Goal: Task Accomplishment & Management: Use online tool/utility

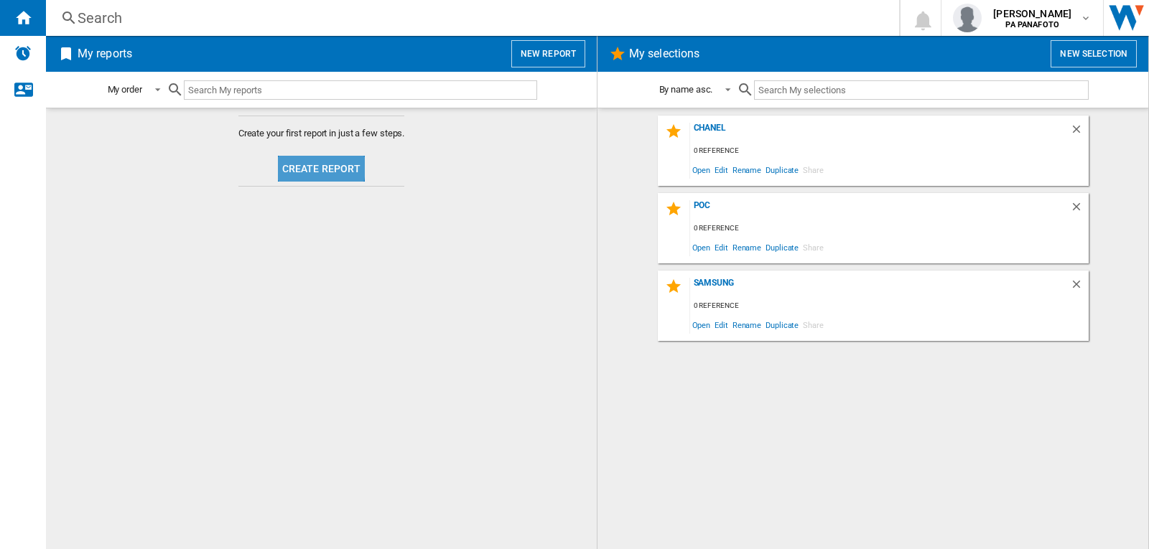
click at [307, 167] on button "Create report" at bounding box center [322, 169] width 88 height 26
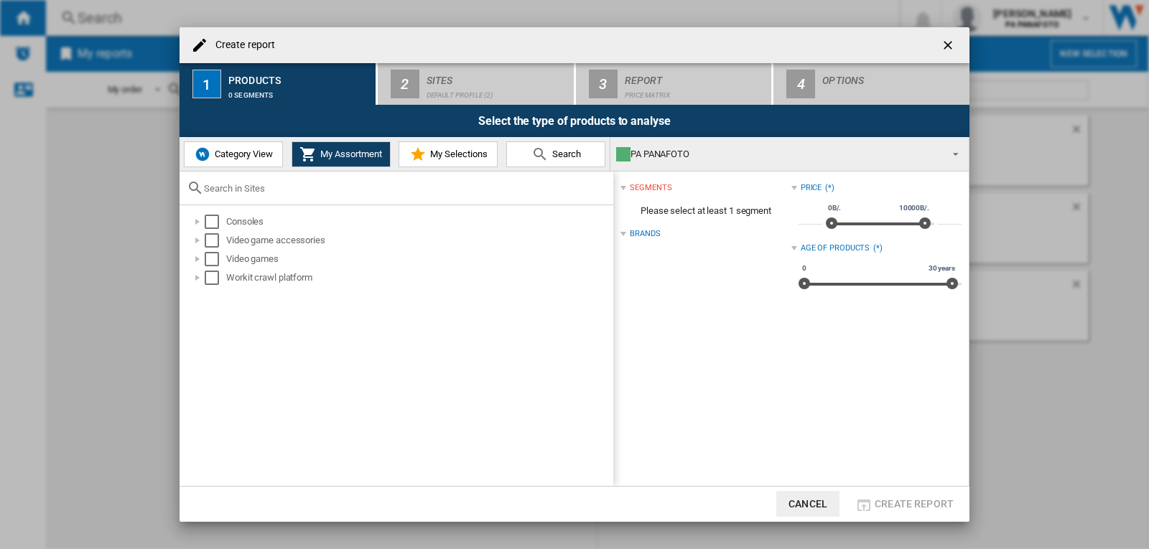
click at [213, 143] on button "Category View" at bounding box center [233, 154] width 99 height 26
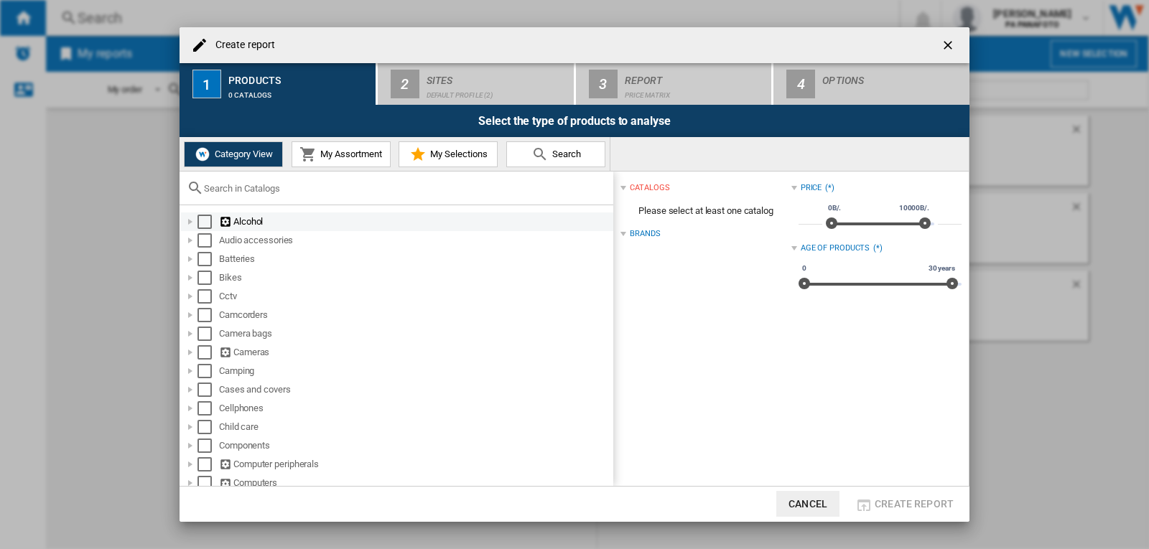
click at [199, 220] on div "Select" at bounding box center [204, 222] width 14 height 14
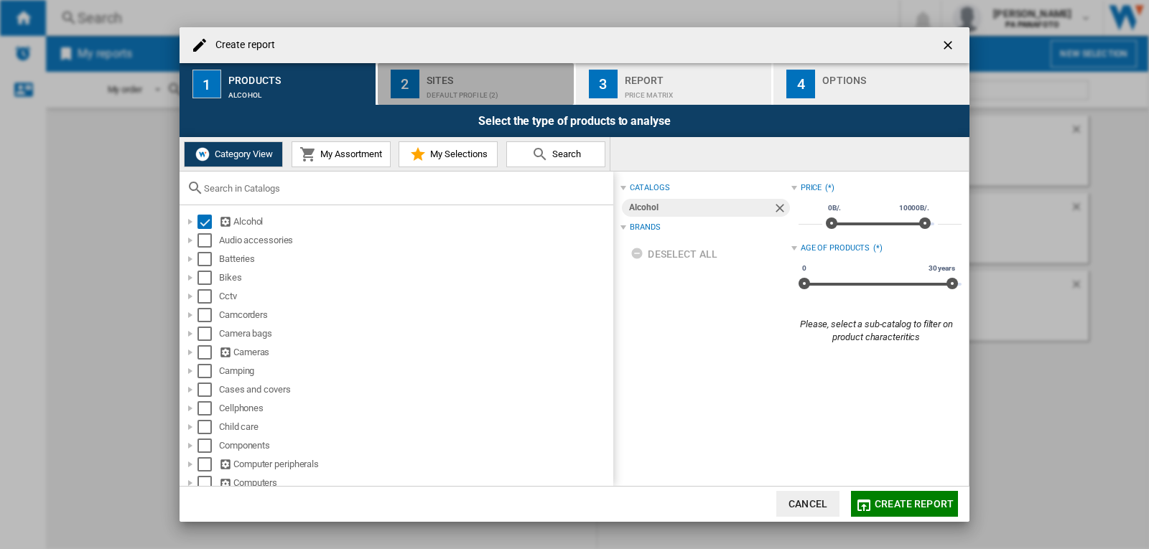
click at [480, 93] on div "Default profile (2)" at bounding box center [496, 91] width 141 height 15
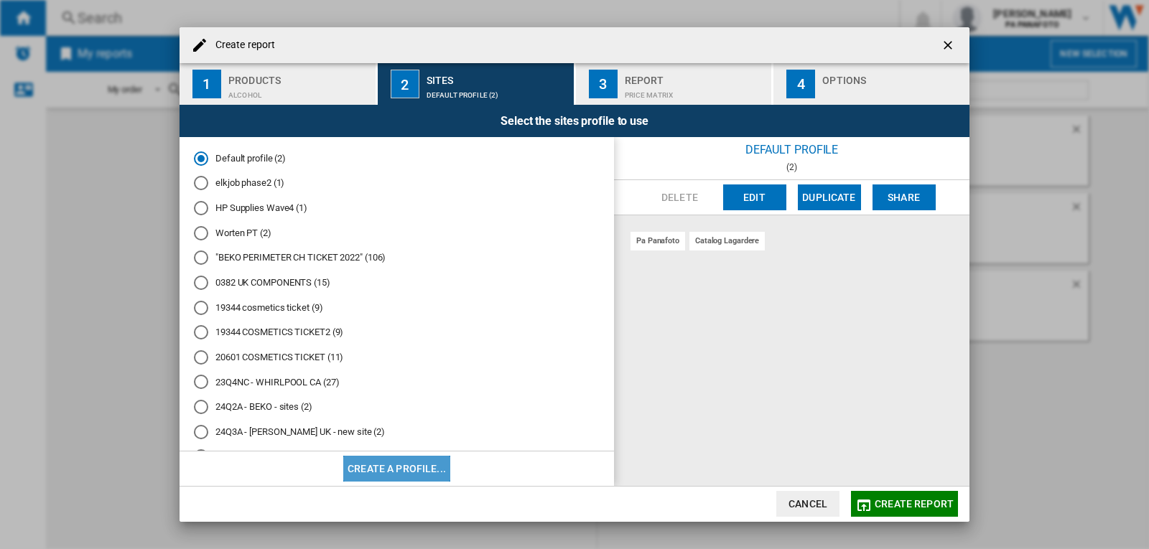
click at [420, 462] on button "Create a profile..." at bounding box center [396, 469] width 107 height 26
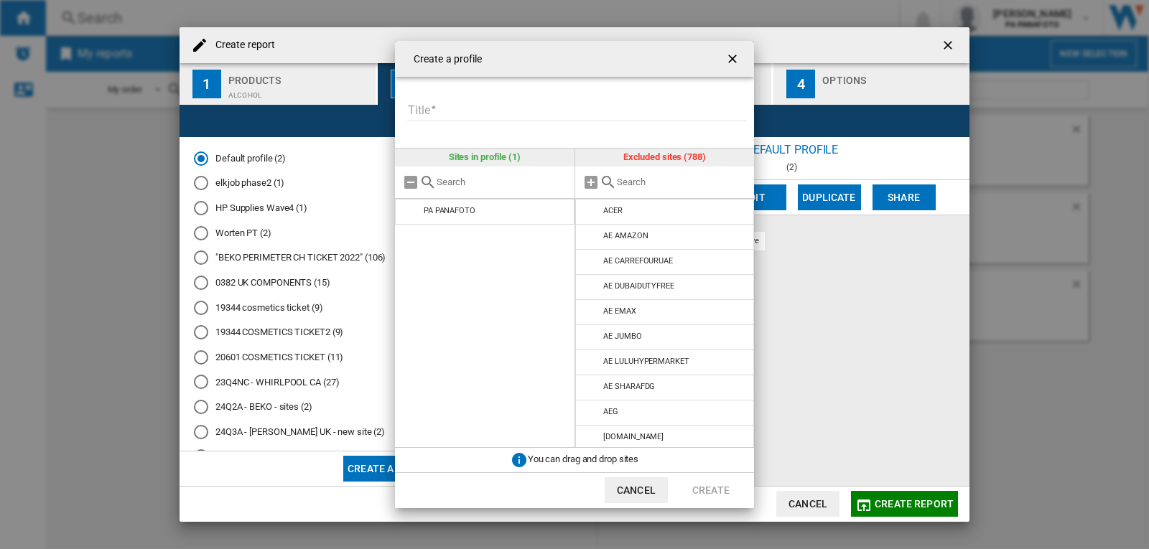
click at [477, 116] on input "Title" at bounding box center [577, 111] width 340 height 22
click at [653, 182] on input "text" at bounding box center [682, 182] width 131 height 11
click at [452, 107] on input "Title" at bounding box center [577, 111] width 340 height 22
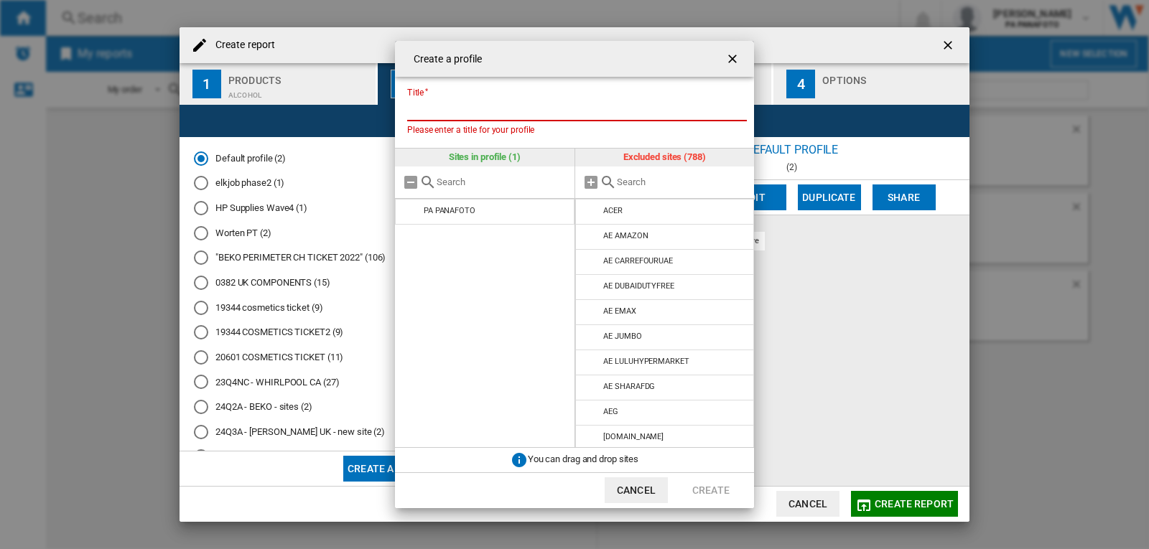
click at [452, 107] on input "Title" at bounding box center [577, 111] width 340 height 22
paste input "**********"
type input "**********"
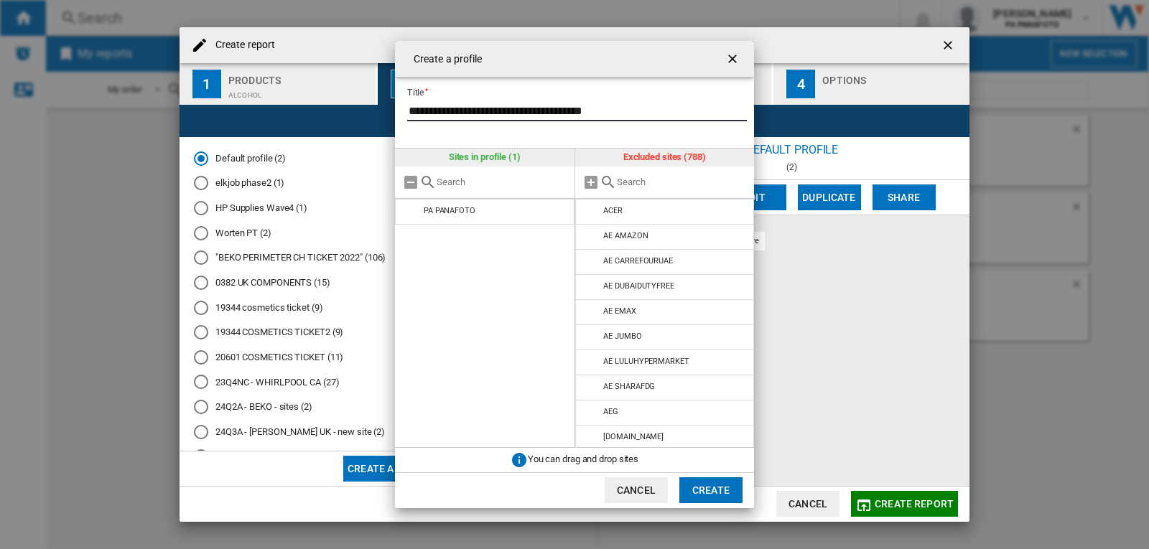
click at [485, 104] on input "**********" at bounding box center [577, 111] width 340 height 22
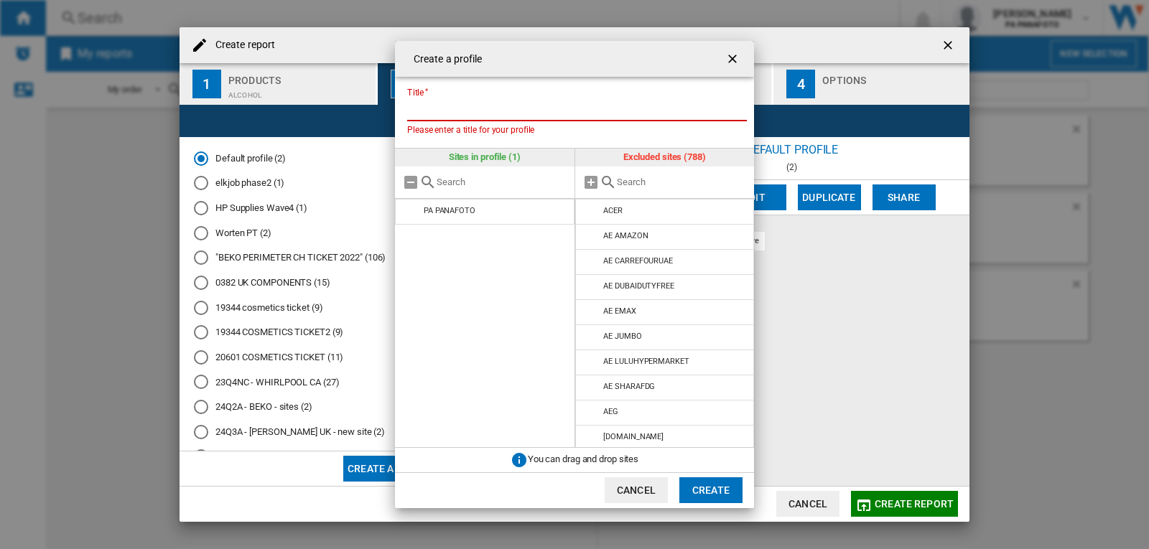
click at [485, 104] on input "Title" at bounding box center [577, 111] width 340 height 22
click at [633, 186] on input "text" at bounding box center [682, 182] width 131 height 11
click at [730, 60] on ng-md-icon "getI18NText('BUTTONS.CLOSE_DIALOG')" at bounding box center [733, 60] width 17 height 17
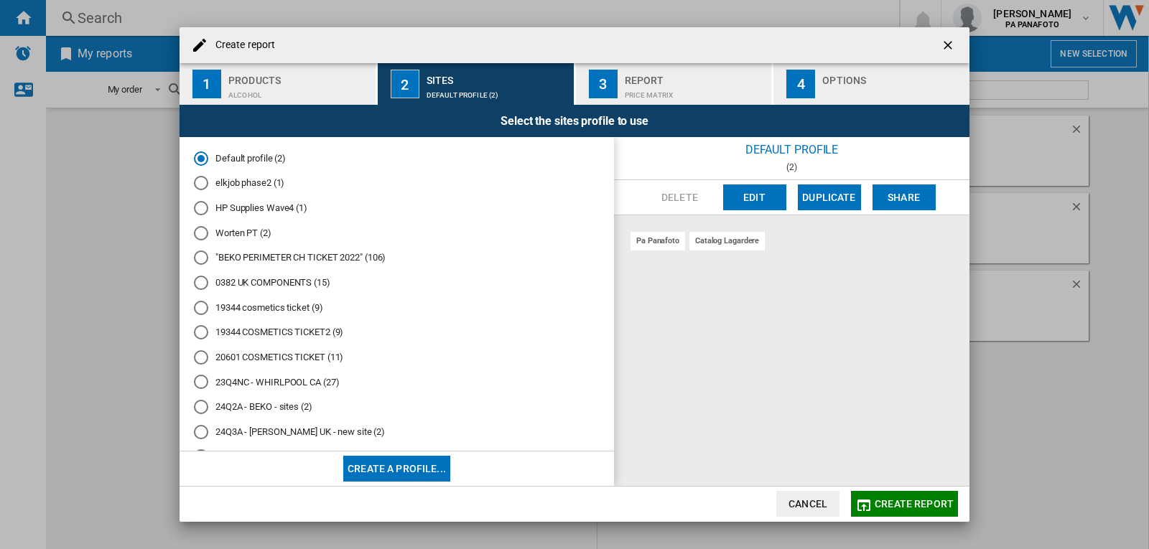
click at [778, 348] on div "pa panafoto catalog lagardere" at bounding box center [791, 350] width 355 height 271
click at [951, 47] on ng-md-icon "getI18NText('BUTTONS.CLOSE_DIALOG')" at bounding box center [949, 46] width 17 height 17
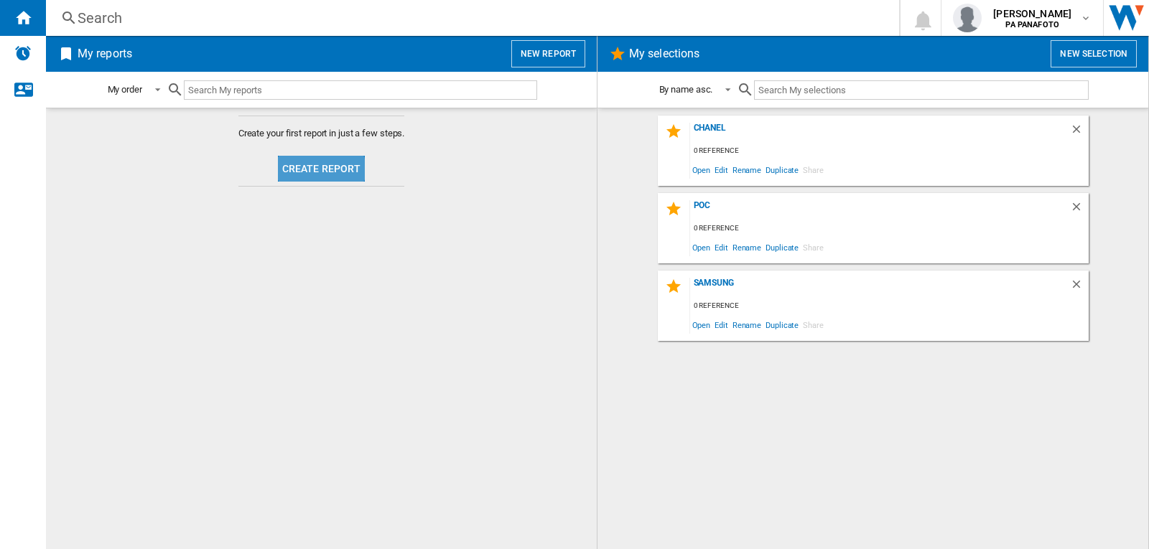
click at [316, 169] on button "Create report" at bounding box center [322, 169] width 88 height 26
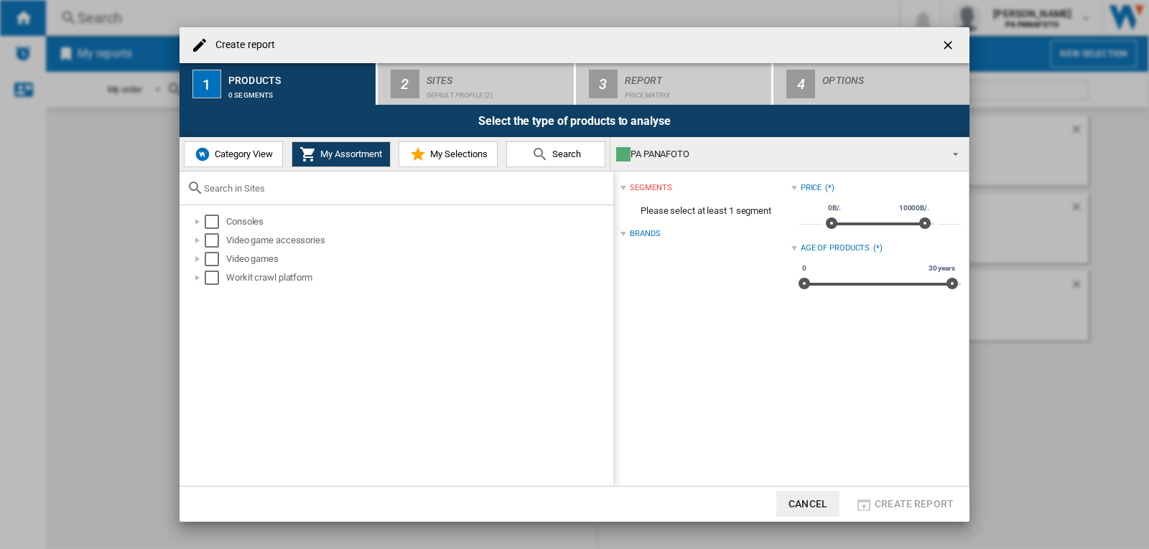
click at [240, 153] on span "Category View" at bounding box center [242, 154] width 62 height 11
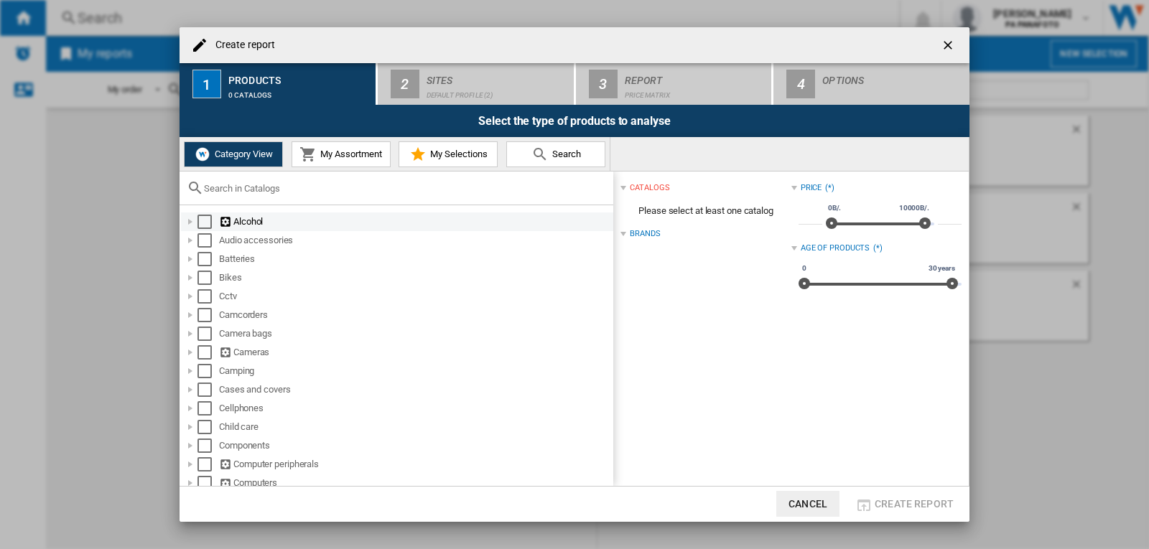
click at [207, 223] on div "Select" at bounding box center [204, 222] width 14 height 14
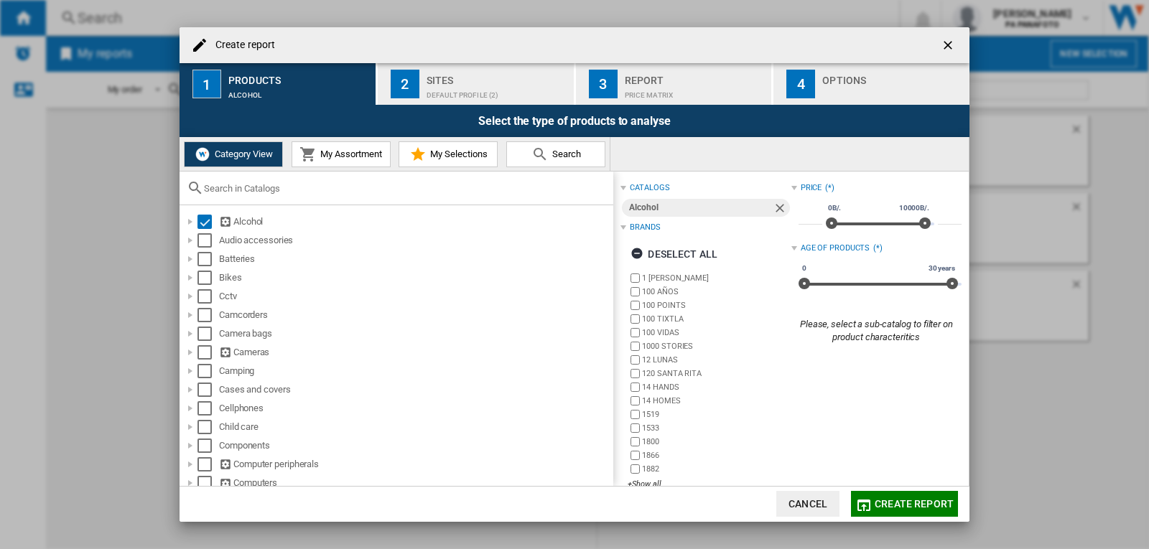
click at [484, 95] on div "Default profile (2)" at bounding box center [496, 91] width 141 height 15
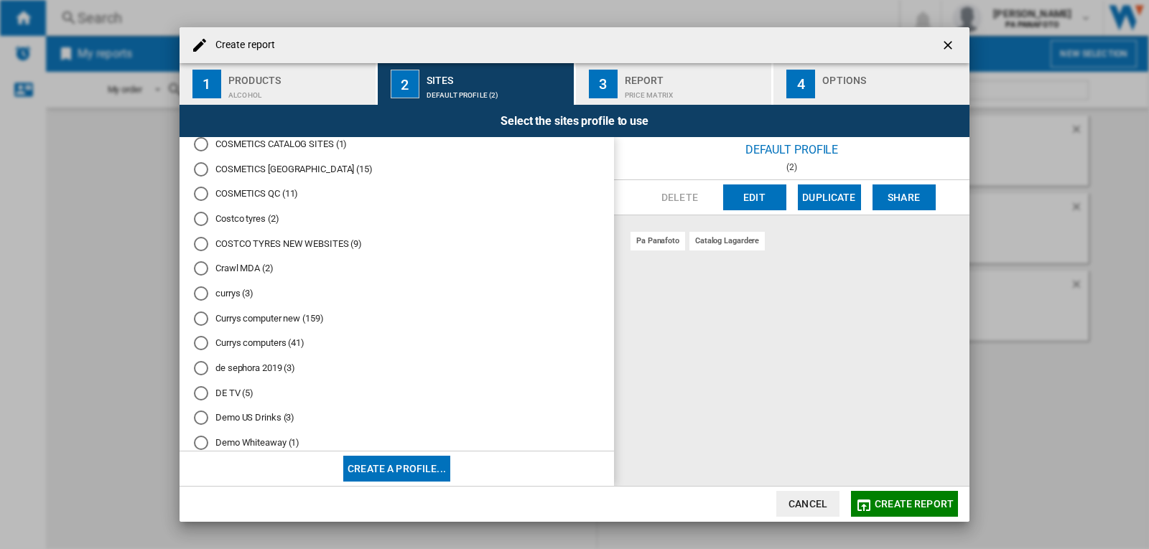
scroll to position [238, 0]
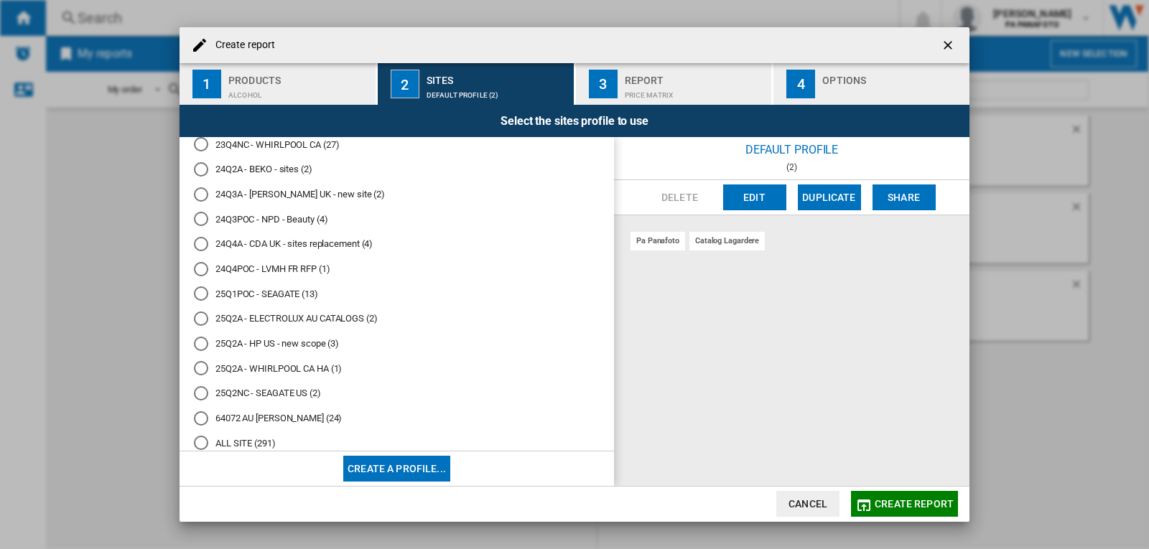
click at [299, 91] on div "Alcohol" at bounding box center [298, 91] width 141 height 15
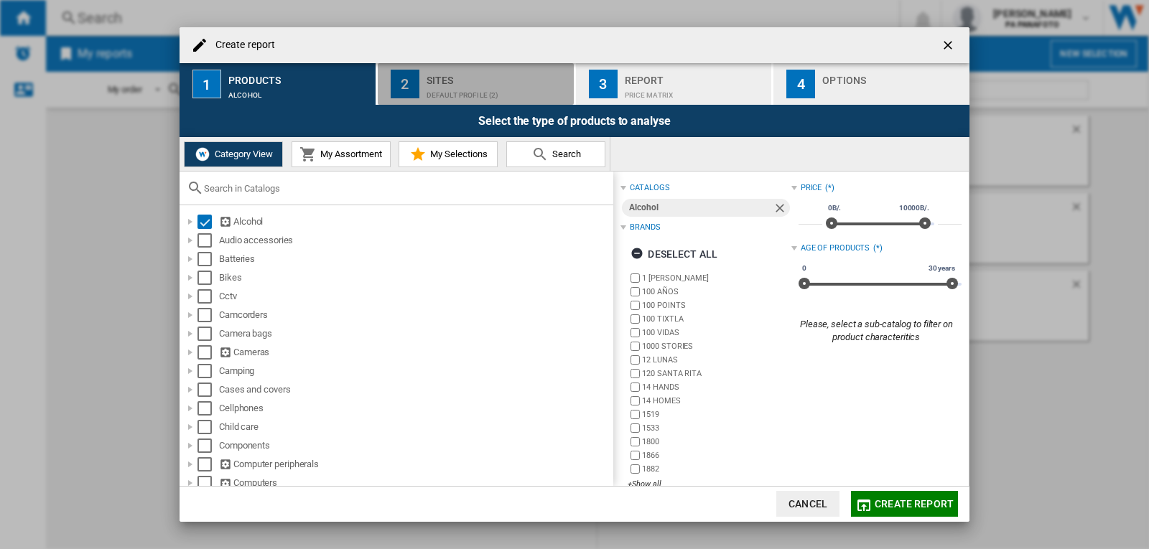
click at [459, 93] on div "Default profile (2)" at bounding box center [496, 91] width 141 height 15
